Goal: Navigation & Orientation: Find specific page/section

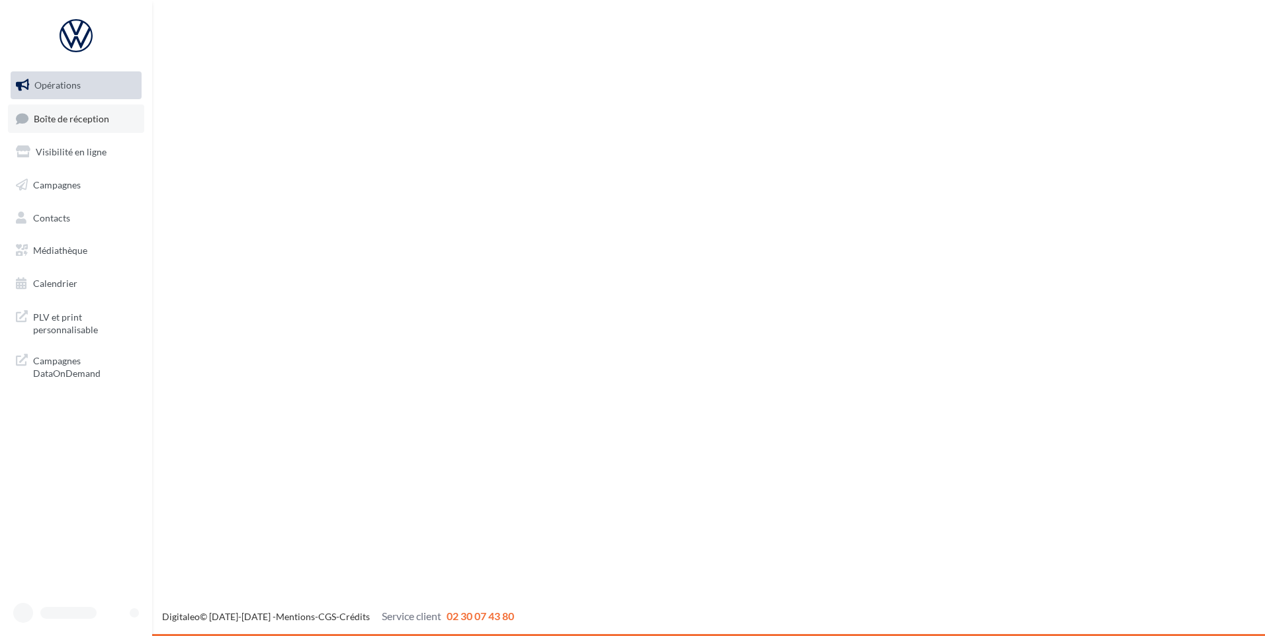
click at [81, 116] on span "Boîte de réception" at bounding box center [71, 117] width 75 height 11
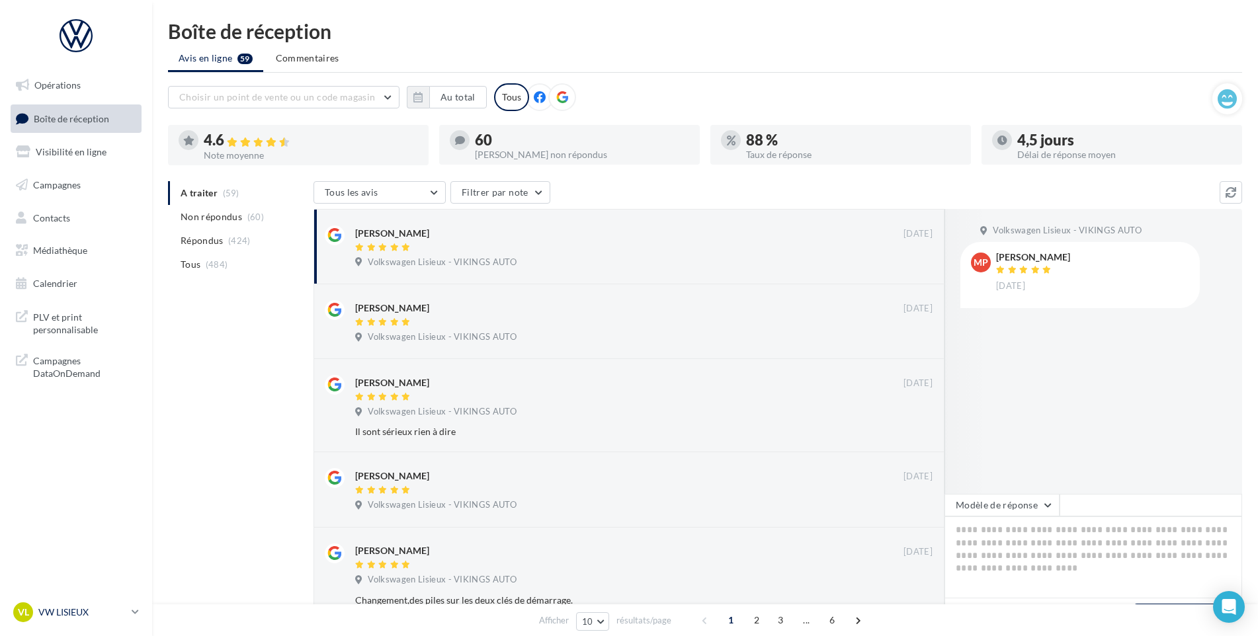
click at [105, 609] on p "VW LISIEUX" at bounding box center [82, 612] width 88 height 13
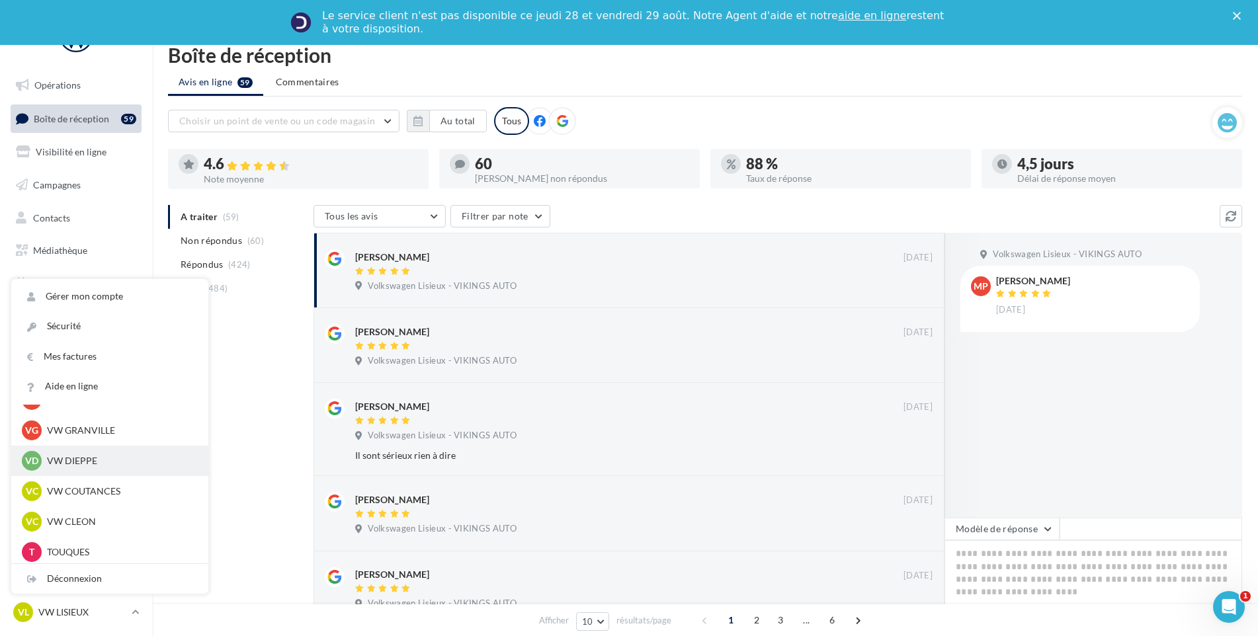
scroll to position [265, 0]
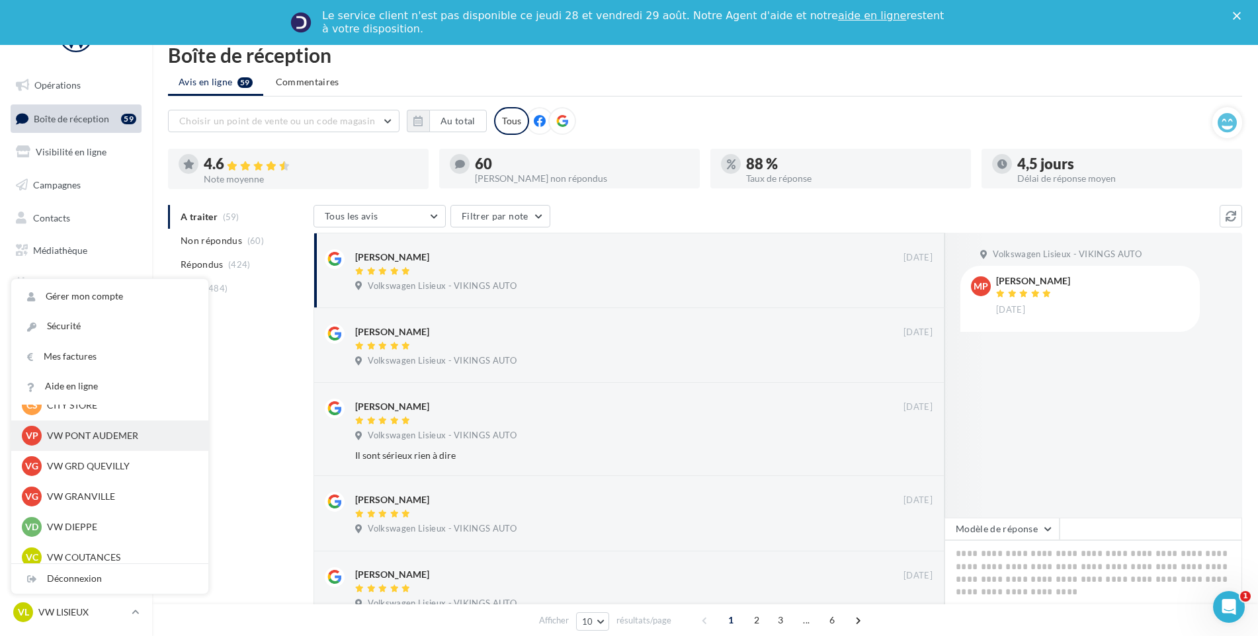
click at [115, 441] on p "VW PONT AUDEMER" at bounding box center [120, 435] width 146 height 13
